Goal: Find specific page/section: Find specific page/section

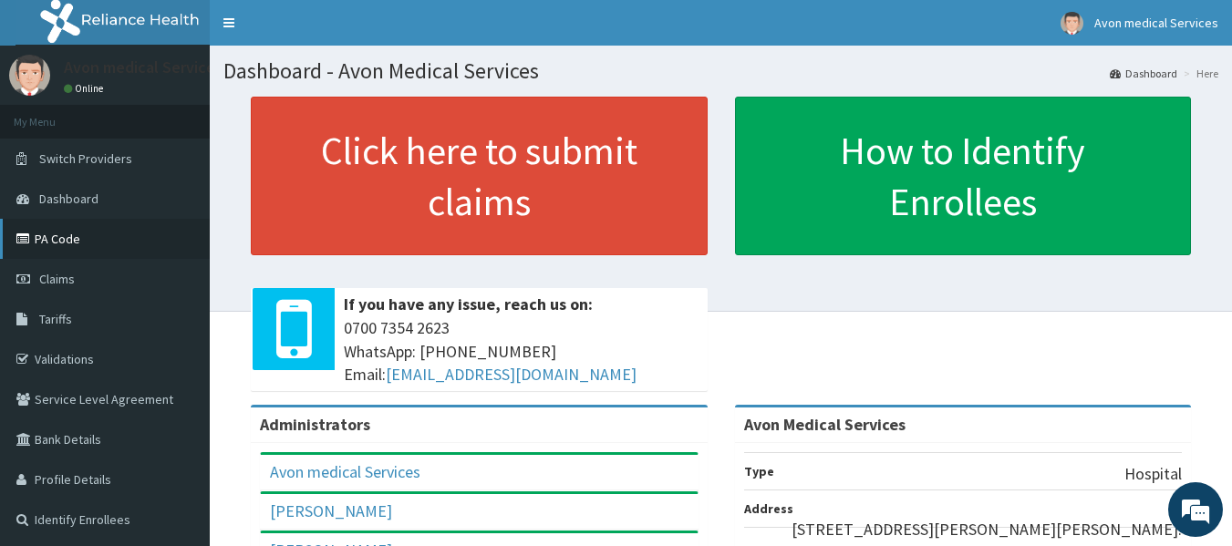
click at [57, 238] on link "PA Code" at bounding box center [105, 239] width 210 height 40
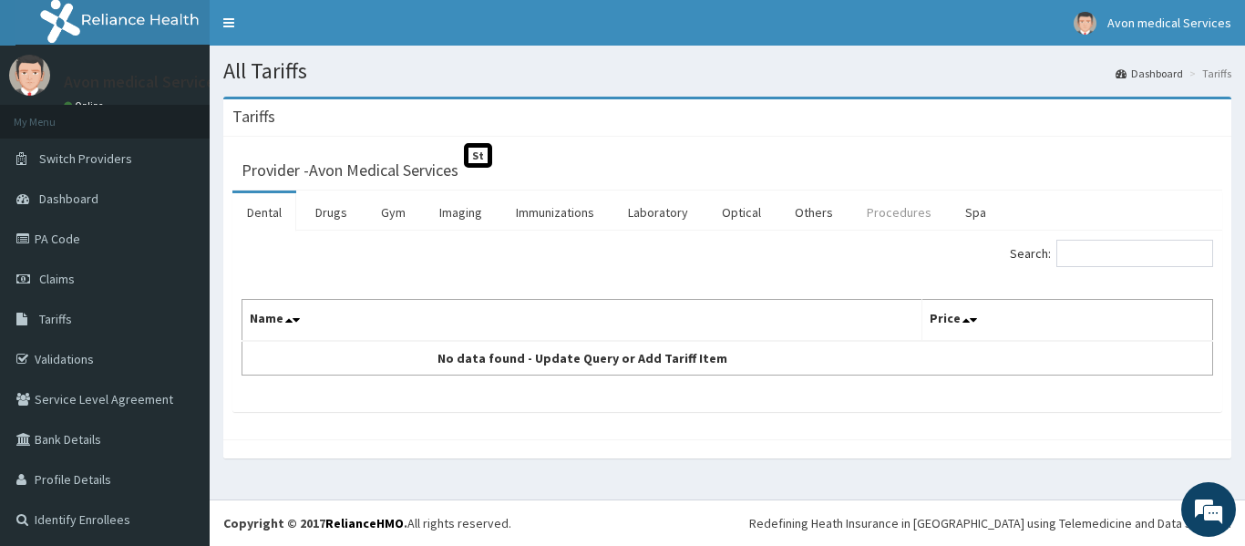
click at [898, 210] on link "Procedures" at bounding box center [899, 212] width 94 height 38
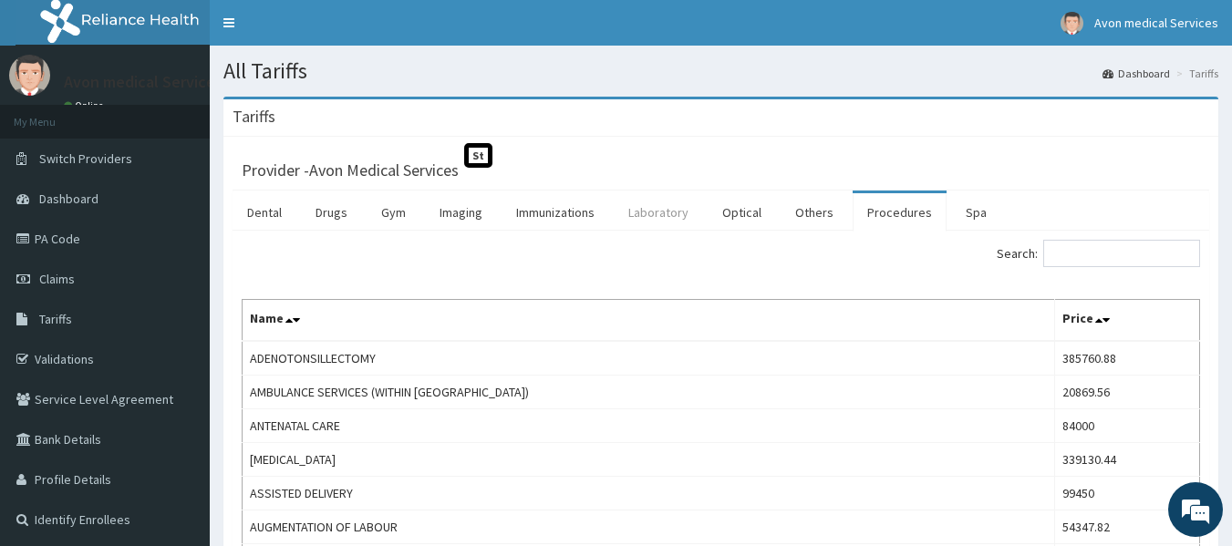
click at [675, 207] on link "Laboratory" at bounding box center [658, 212] width 89 height 38
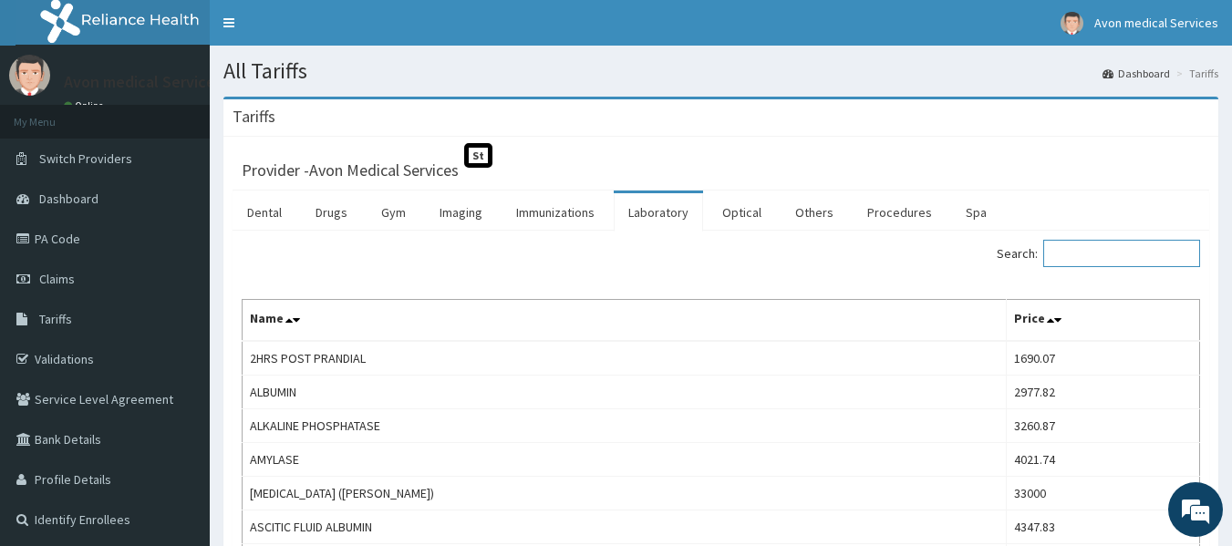
click at [1073, 253] on input "Search:" at bounding box center [1121, 253] width 157 height 27
type input "h"
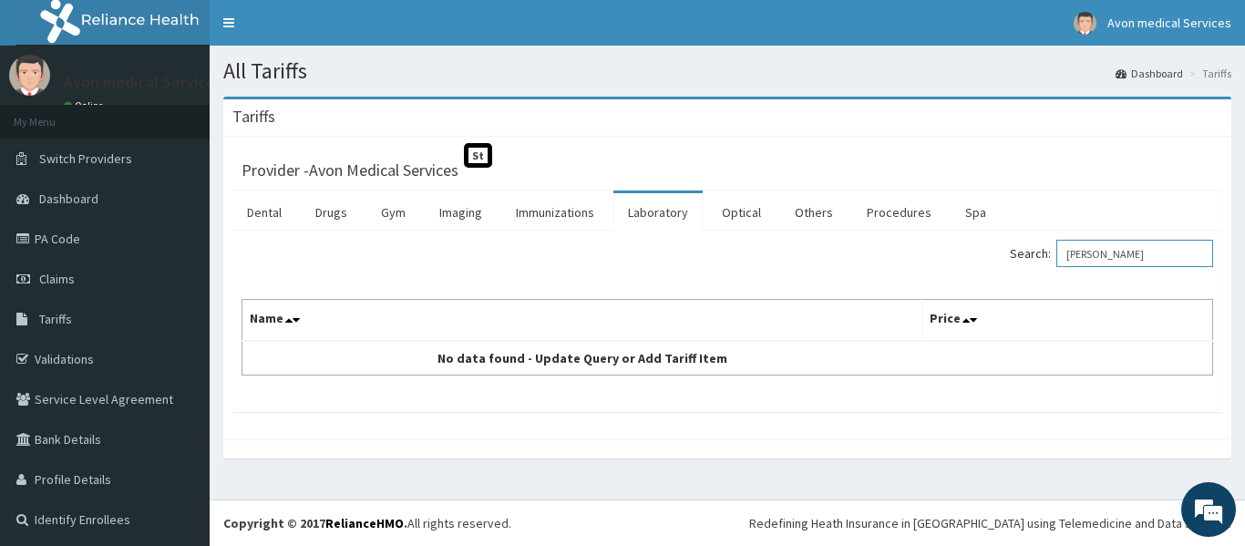
click at [1080, 257] on input "[PERSON_NAME]" at bounding box center [1135, 253] width 157 height 27
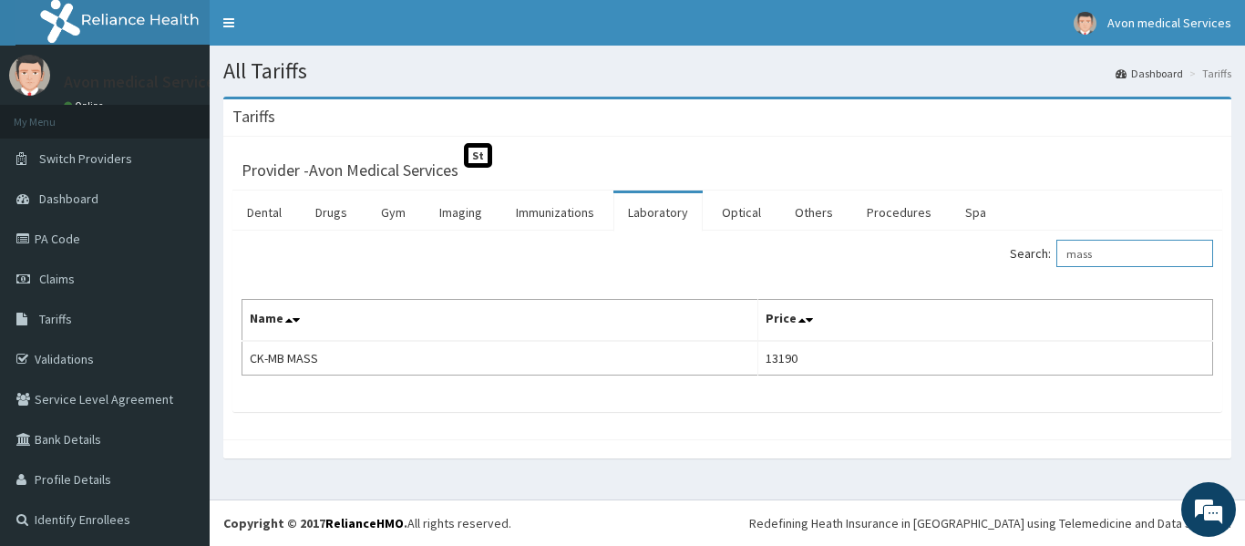
click at [1077, 251] on input "mass" at bounding box center [1135, 253] width 157 height 27
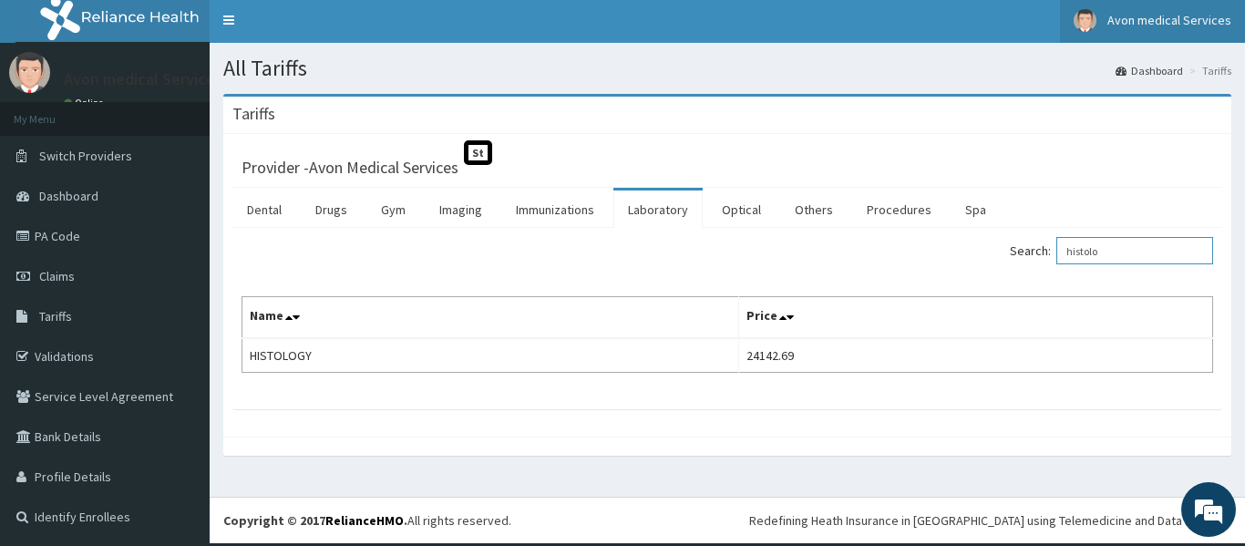
type input "histolo"
